Goal: Information Seeking & Learning: Check status

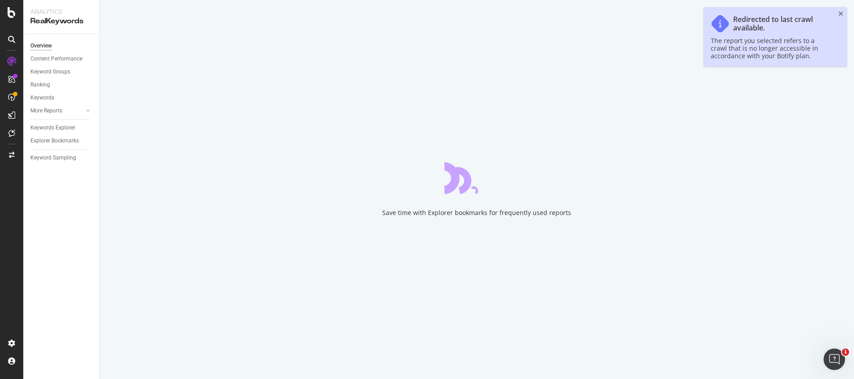
click at [569, 14] on icon "close toast" at bounding box center [840, 14] width 5 height 6
click at [569, 13] on icon "close toast" at bounding box center [840, 14] width 5 height 6
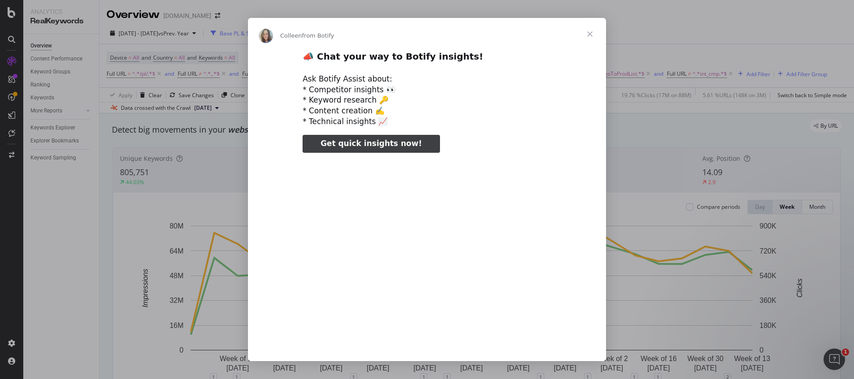
type input "6749"
click at [569, 34] on span "Close" at bounding box center [590, 34] width 32 height 32
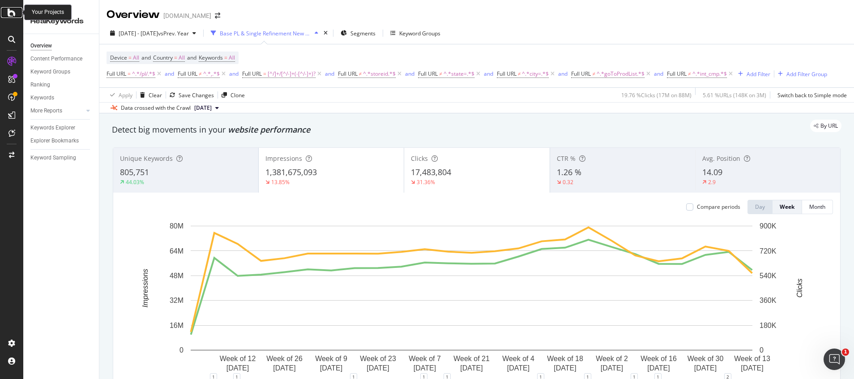
click at [10, 12] on icon at bounding box center [12, 12] width 8 height 11
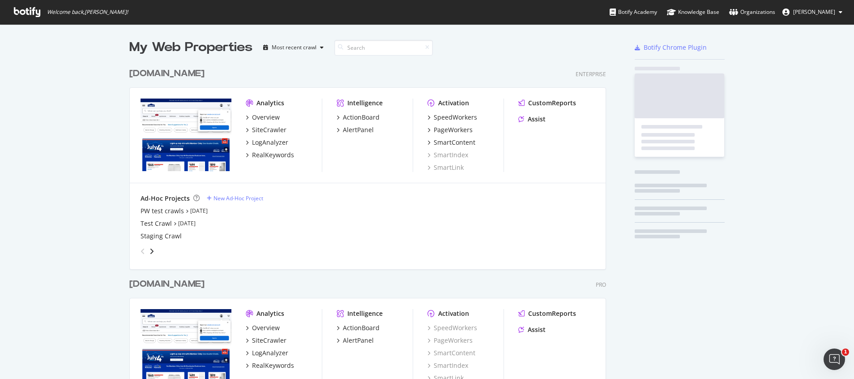
scroll to position [368, 833]
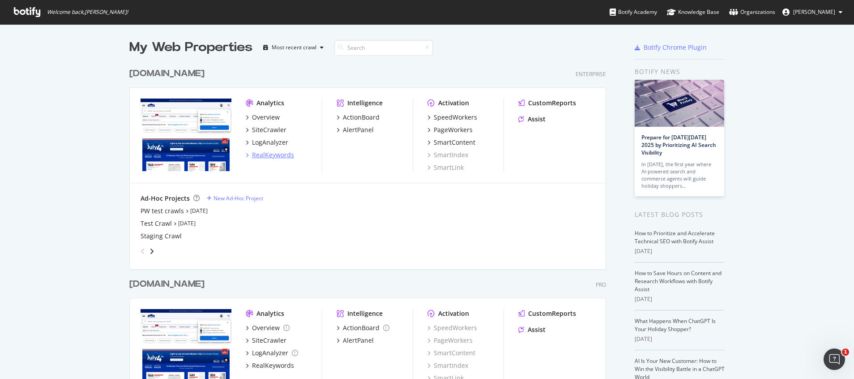
click at [263, 157] on div "RealKeywords" at bounding box center [273, 154] width 42 height 9
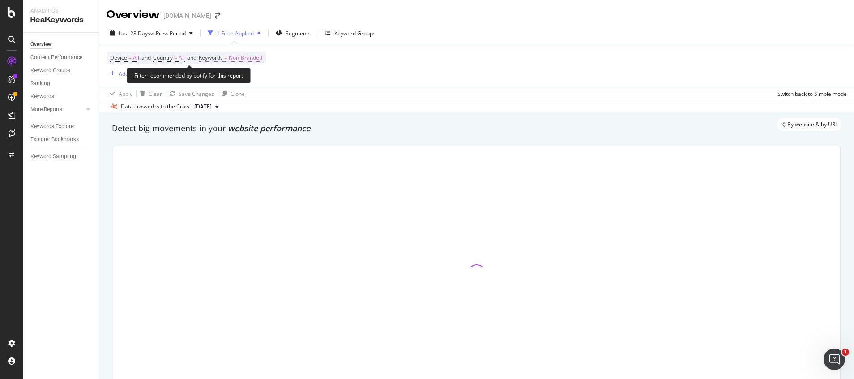
click at [255, 60] on span "Non-Branded" at bounding box center [246, 57] width 34 height 13
click at [219, 73] on div "Non-Branded" at bounding box center [236, 78] width 48 height 13
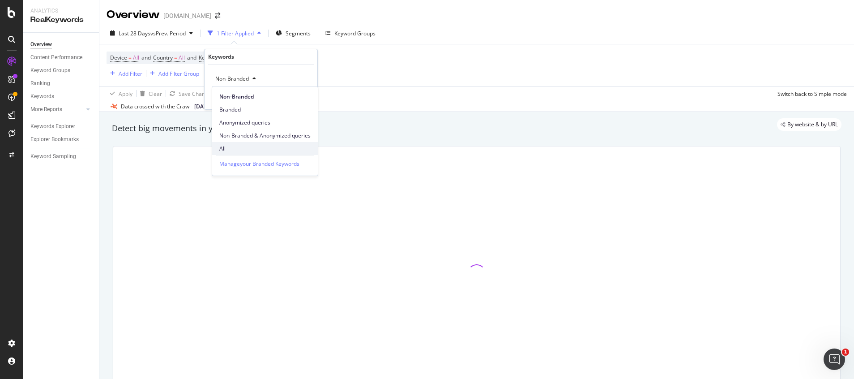
click at [227, 151] on span "All" at bounding box center [264, 149] width 91 height 8
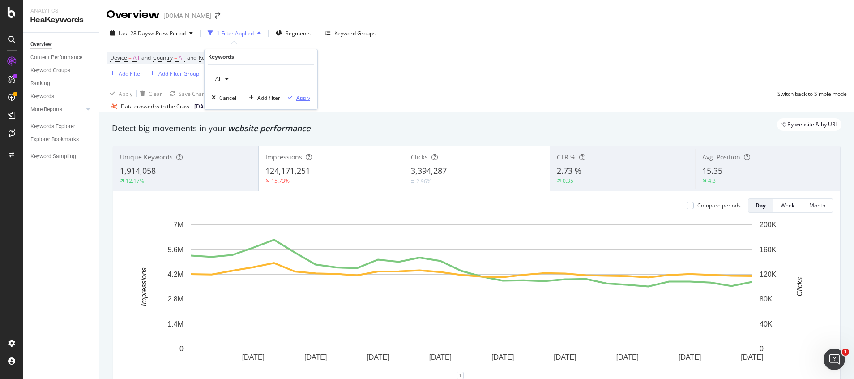
click at [297, 100] on div "Apply" at bounding box center [303, 98] width 14 height 8
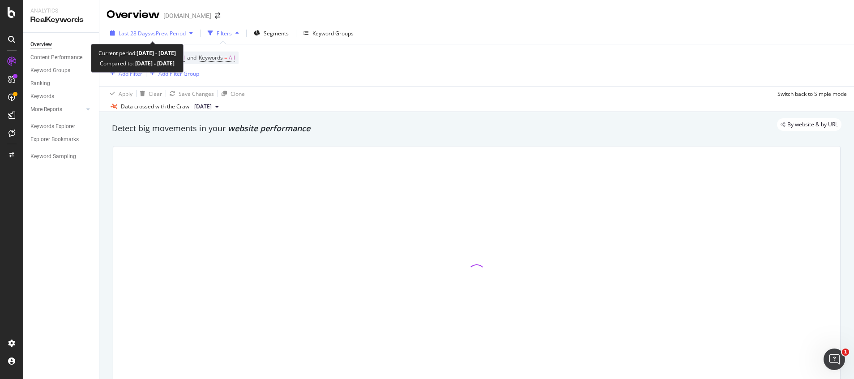
click at [138, 39] on div "Last 28 Days vs Prev. Period" at bounding box center [152, 32] width 90 height 13
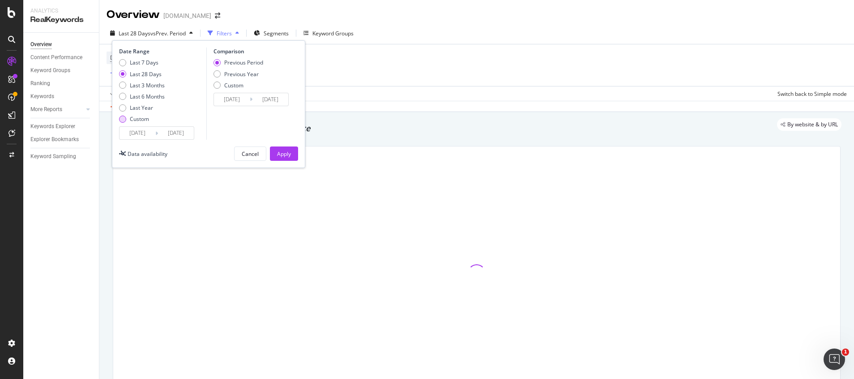
click at [137, 119] on div "Custom" at bounding box center [139, 119] width 19 height 8
click at [138, 134] on input "[DATE]" at bounding box center [138, 133] width 36 height 13
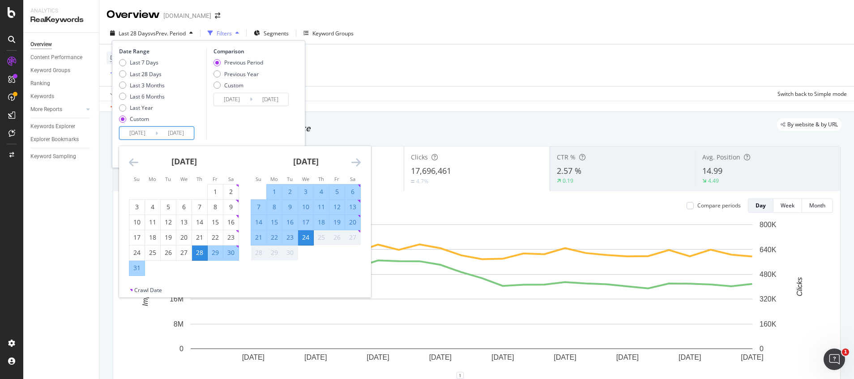
click at [369, 58] on div "Device = All and Country = All and Keywords = All Add Filter Add Filter Group" at bounding box center [477, 65] width 740 height 42
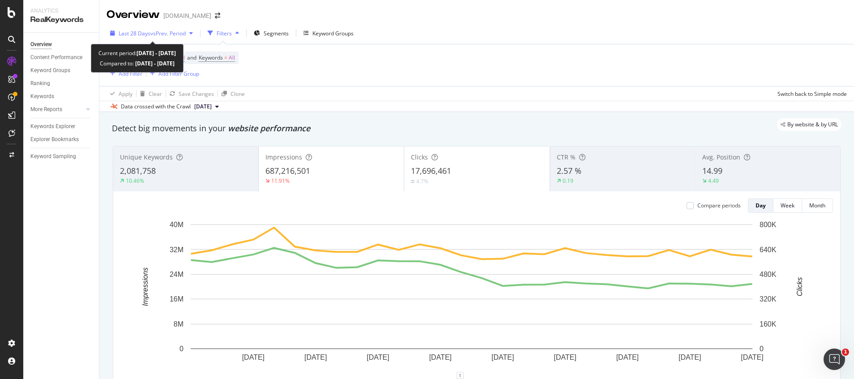
click at [165, 37] on span "vs Prev. Period" at bounding box center [167, 34] width 35 height 8
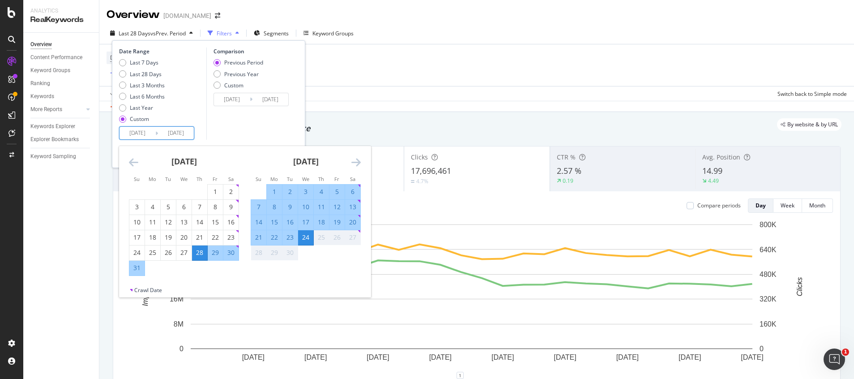
click at [145, 132] on input "[DATE]" at bounding box center [138, 133] width 36 height 13
click at [347, 223] on div "20" at bounding box center [352, 222] width 15 height 9
type input "[DATE]"
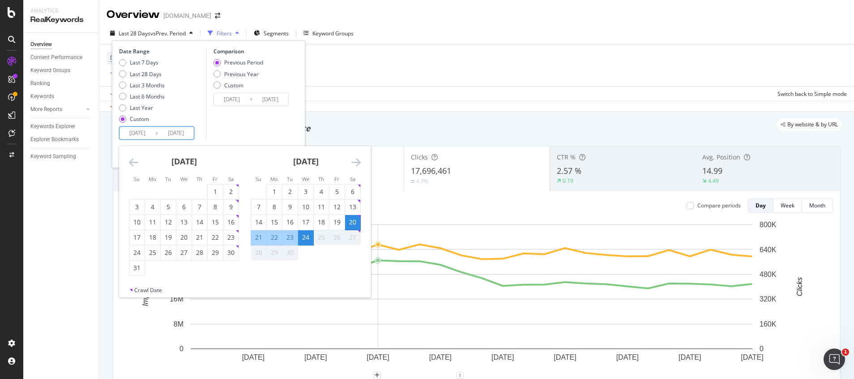
click at [334, 238] on div "26" at bounding box center [336, 237] width 15 height 9
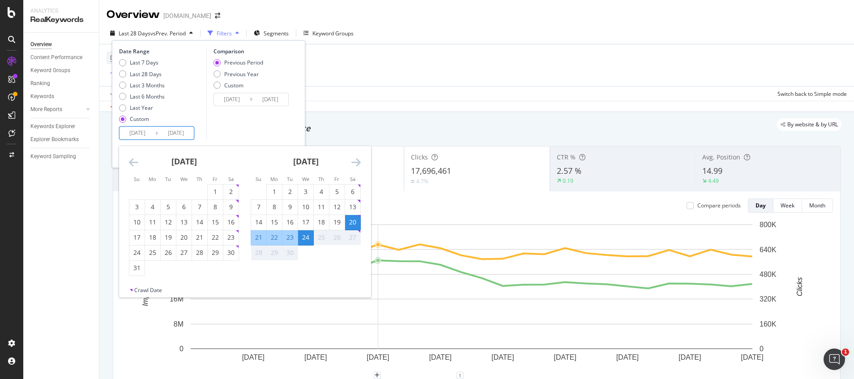
click at [334, 238] on div "26" at bounding box center [336, 237] width 15 height 9
click at [347, 88] on div "Apply Clear Save Changes Clone Switch back to Simple mode" at bounding box center [476, 93] width 755 height 15
